Goal: Navigation & Orientation: Find specific page/section

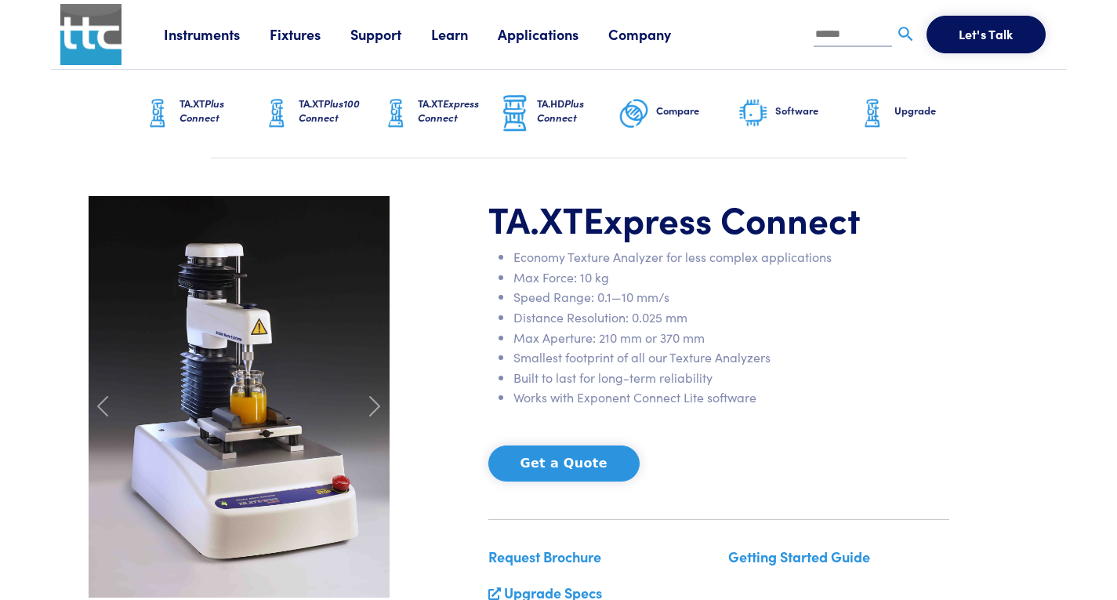
click at [929, 383] on li "Built to last for long-term reliability" at bounding box center [731, 378] width 436 height 20
click at [282, 31] on link "Fixtures" at bounding box center [310, 34] width 81 height 20
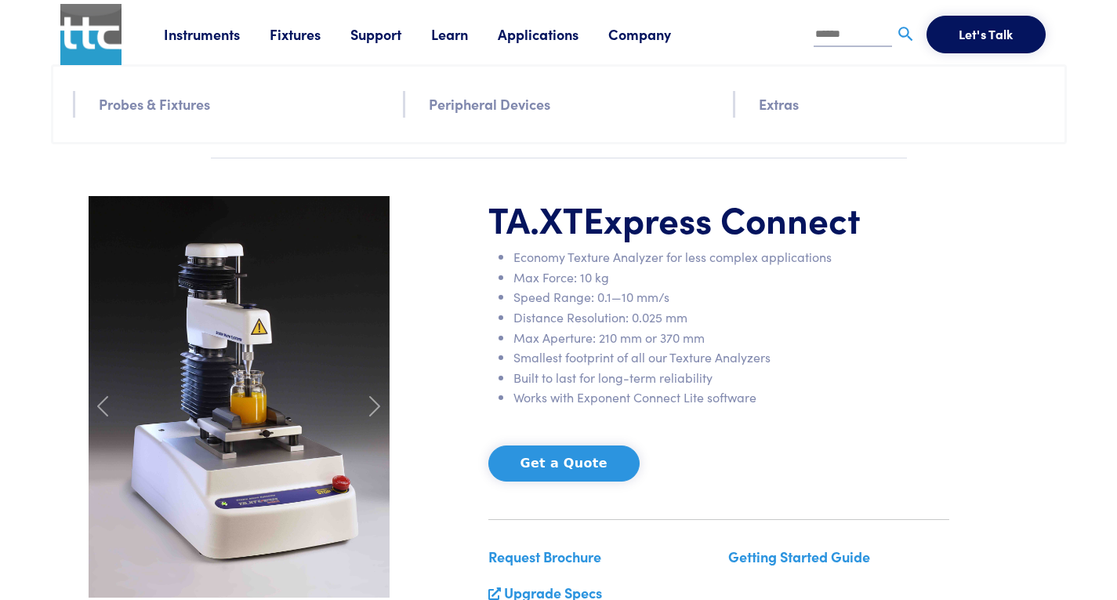
click at [154, 114] on link "Probes & Fixtures" at bounding box center [154, 103] width 111 height 23
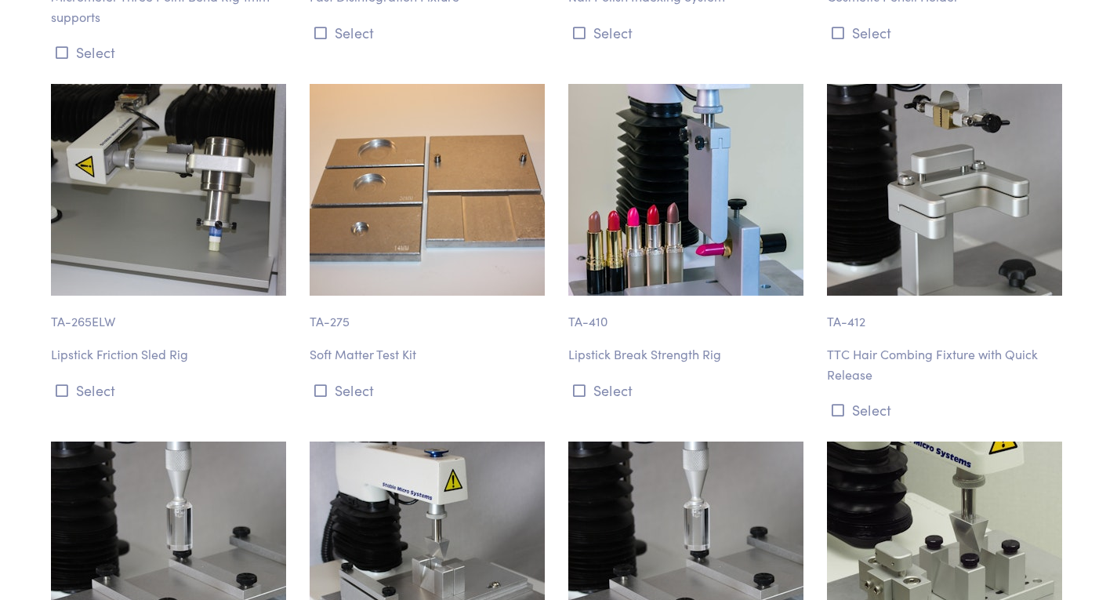
scroll to position [12884, 0]
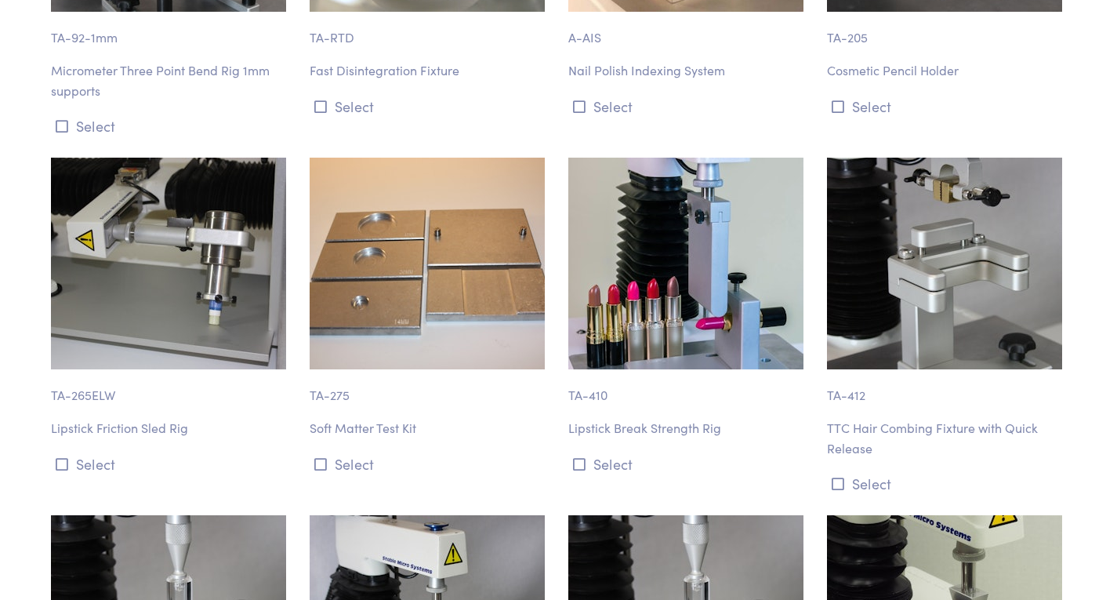
click at [646, 245] on img at bounding box center [685, 264] width 235 height 212
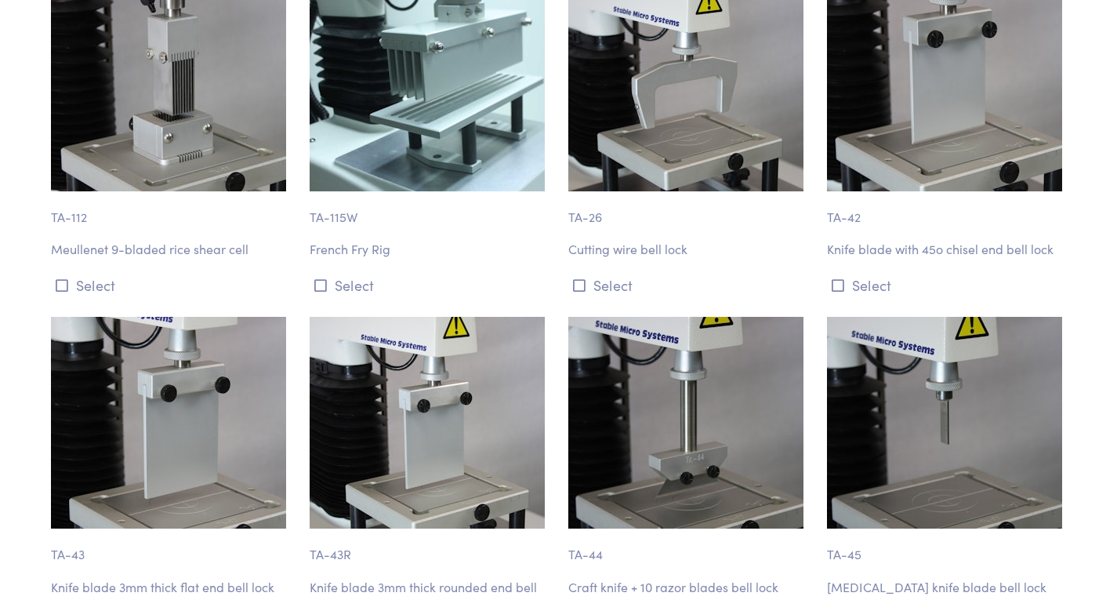
scroll to position [6113, 0]
